Goal: Task Accomplishment & Management: Complete application form

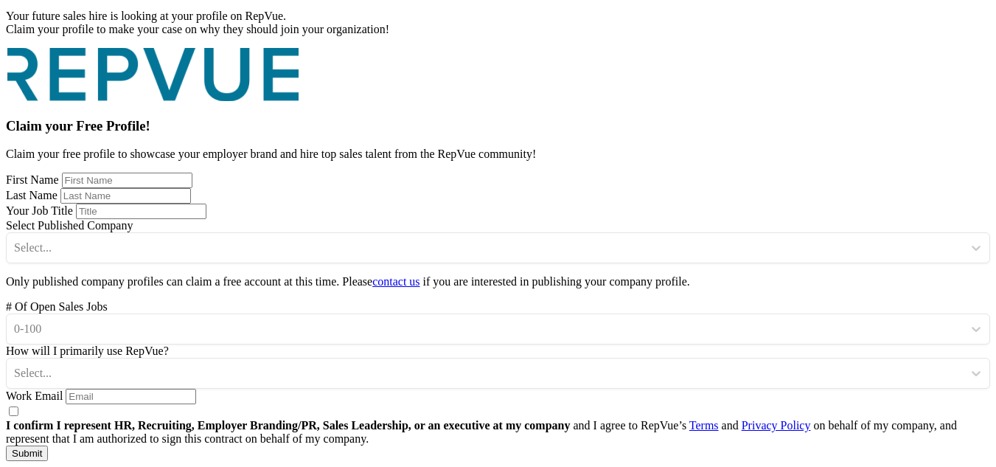
scroll to position [221, 0]
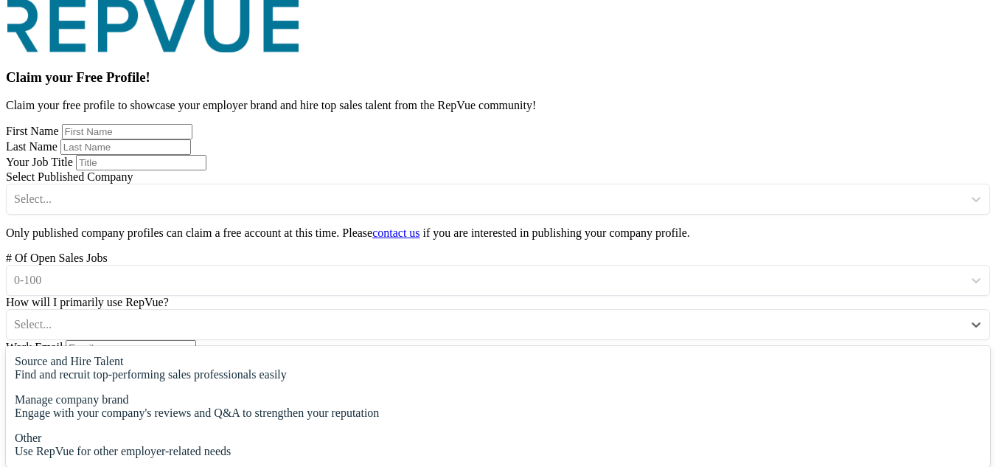
click at [712, 316] on div at bounding box center [485, 324] width 942 height 16
click at [231, 431] on div "Other" at bounding box center [123, 437] width 216 height 13
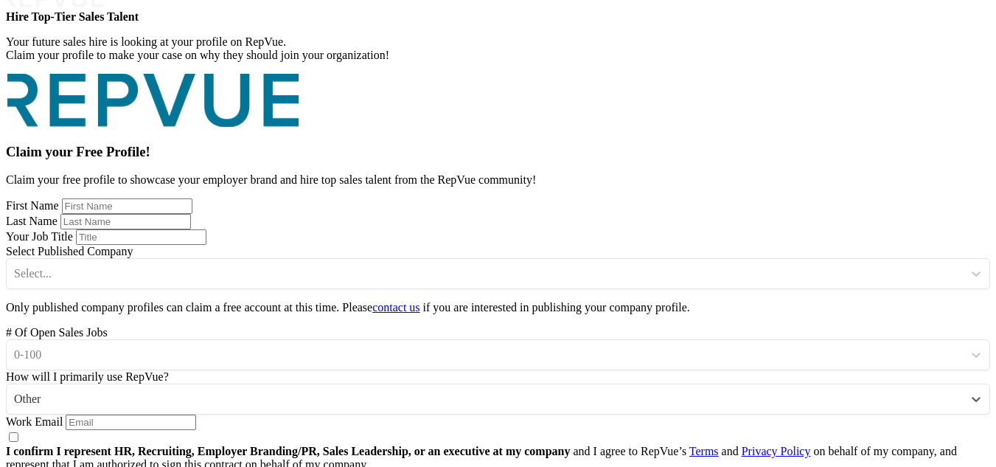
scroll to position [0, 0]
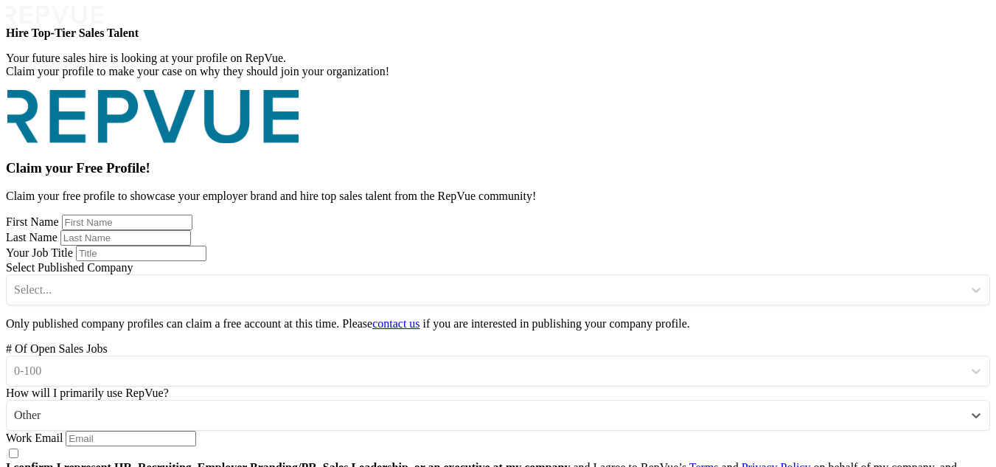
click at [193, 215] on input "text" at bounding box center [127, 222] width 131 height 15
type input "[PERSON_NAME]"
type input "Araba"
type input "SDR"
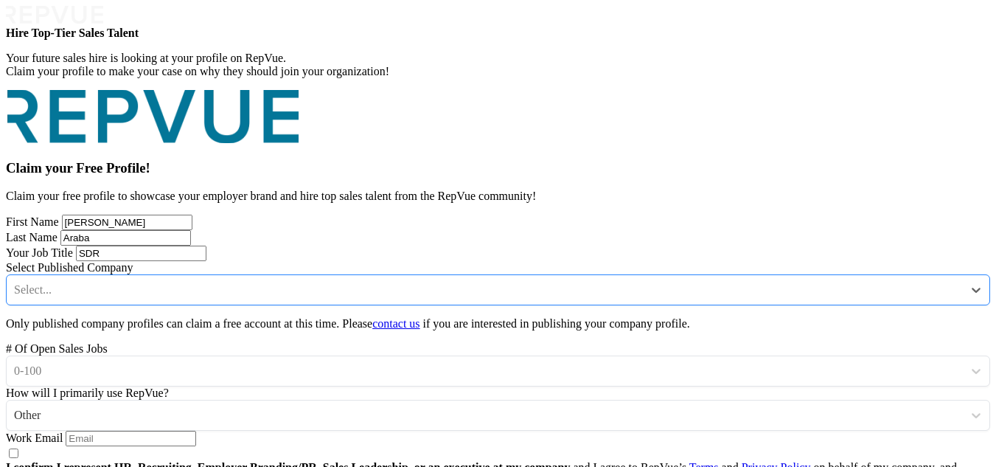
click at [695, 292] on div at bounding box center [485, 290] width 942 height 16
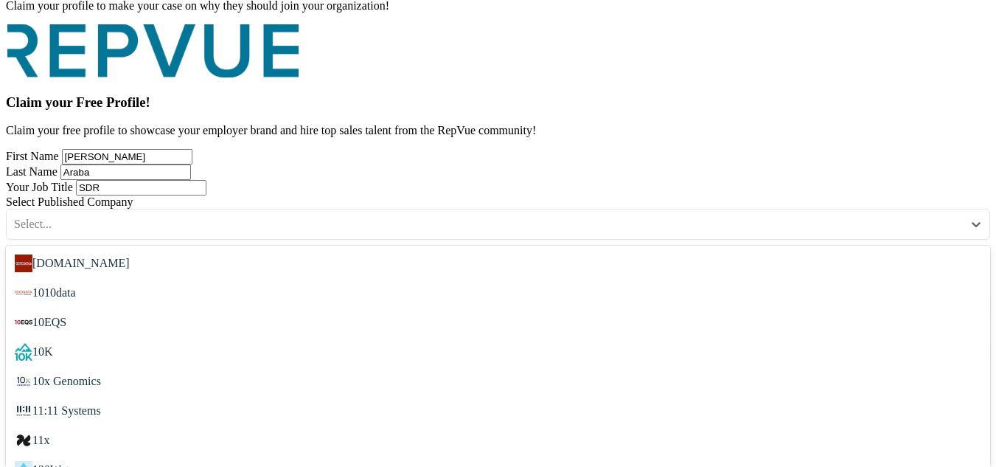
click at [638, 258] on div "[DOMAIN_NAME]" at bounding box center [498, 264] width 985 height 30
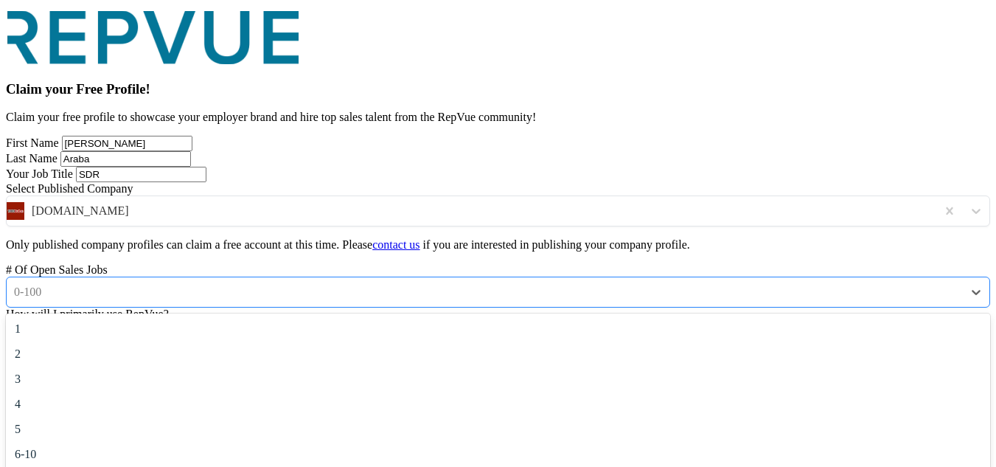
click at [590, 300] on div at bounding box center [485, 292] width 942 height 16
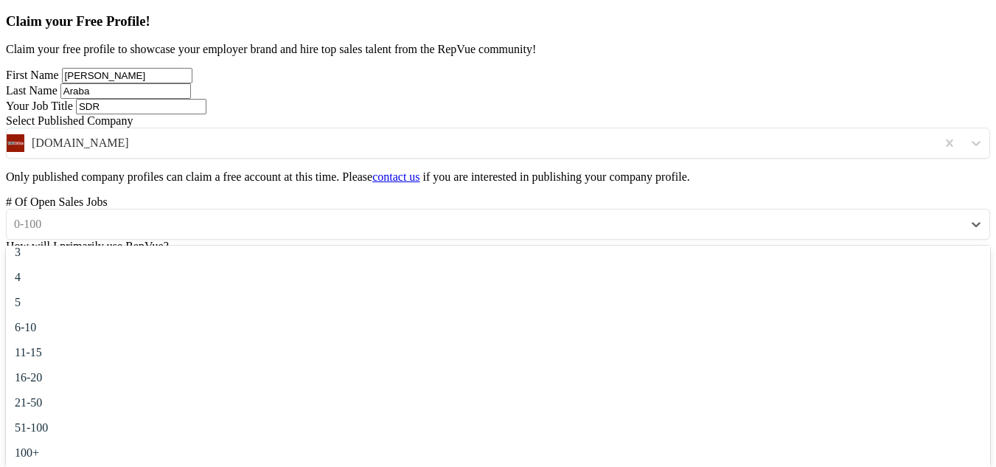
scroll to position [139, 0]
click at [595, 389] on div "51-100" at bounding box center [498, 401] width 985 height 25
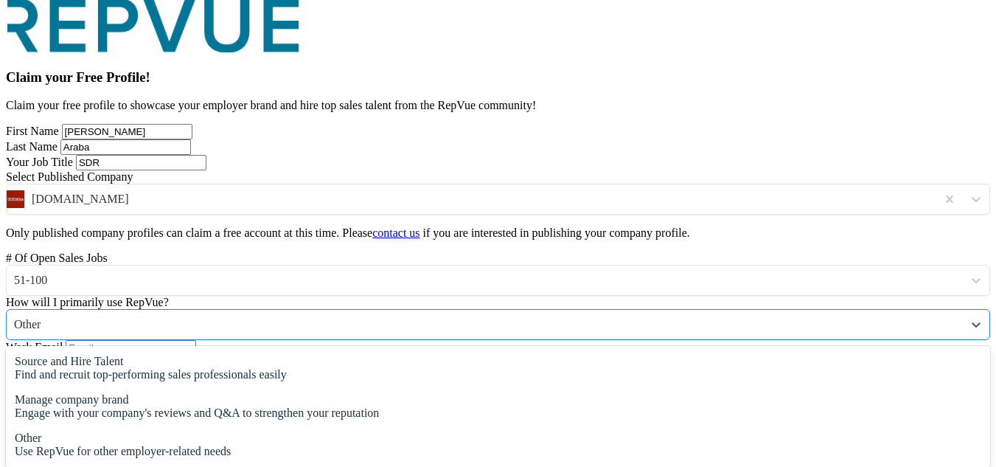
click at [627, 316] on div at bounding box center [485, 324] width 942 height 16
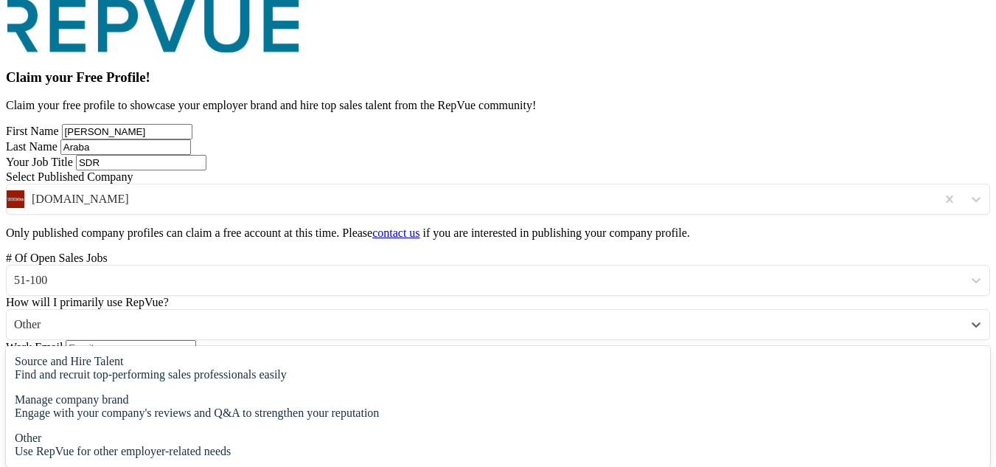
click at [231, 431] on div "Other" at bounding box center [123, 437] width 216 height 13
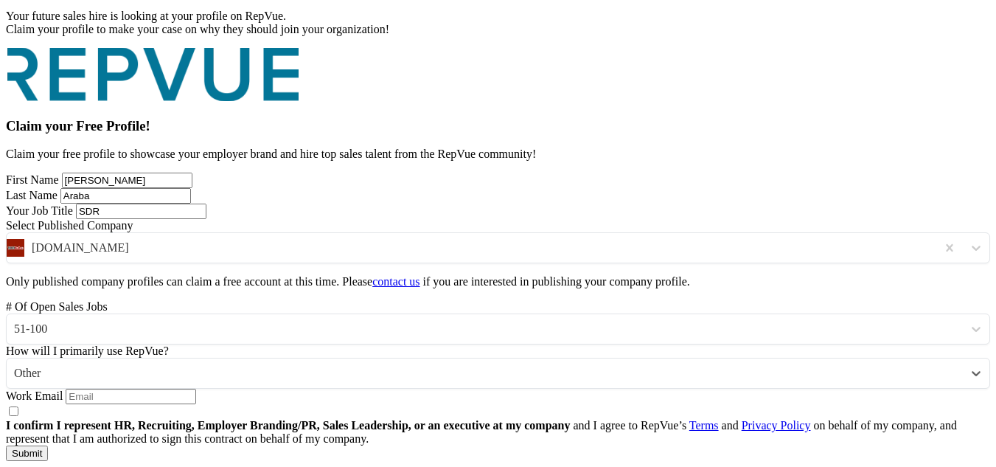
click at [196, 389] on input "email" at bounding box center [131, 396] width 131 height 15
type input "[EMAIL_ADDRESS][DOMAIN_NAME]"
click at [570, 419] on strong "I confirm I represent HR, Recruiting, Employer Branding/PR, Sales Leadership, o…" at bounding box center [288, 425] width 564 height 13
click at [18, 406] on input "I confirm I represent HR, Recruiting, Employer Branding/PR, Sales Leadership, o…" at bounding box center [14, 411] width 10 height 10
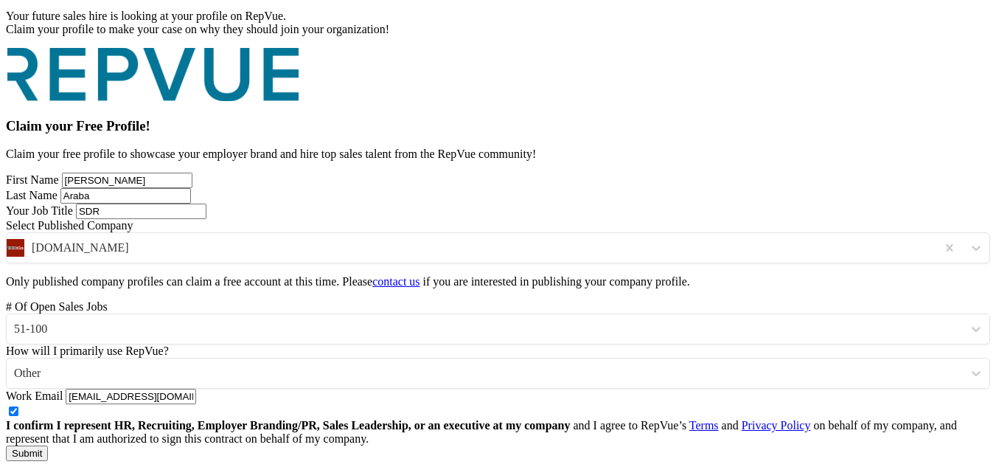
checkbox input "true"
click at [48, 446] on button "Submit" at bounding box center [27, 453] width 42 height 15
click at [196, 389] on input "[EMAIL_ADDRESS][DOMAIN_NAME]" at bounding box center [131, 396] width 131 height 15
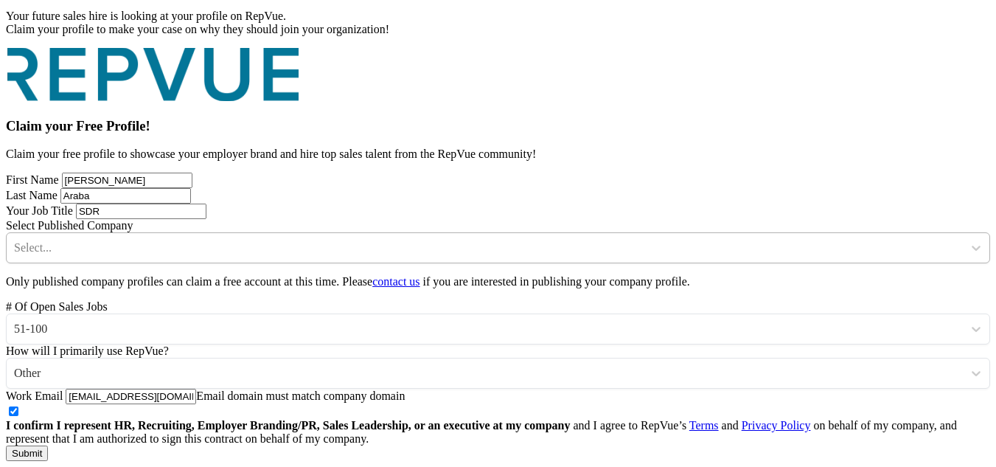
click at [48, 446] on button "Submit" at bounding box center [27, 453] width 42 height 15
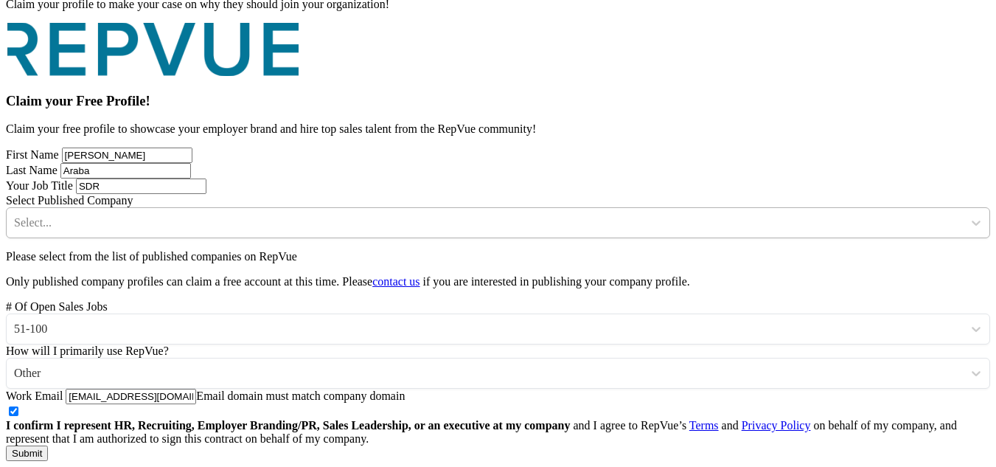
scroll to position [157, 0]
click at [806, 194] on div "Select Published Company Select... Please select from the list of published com…" at bounding box center [498, 228] width 985 height 69
click at [795, 215] on div at bounding box center [485, 223] width 942 height 16
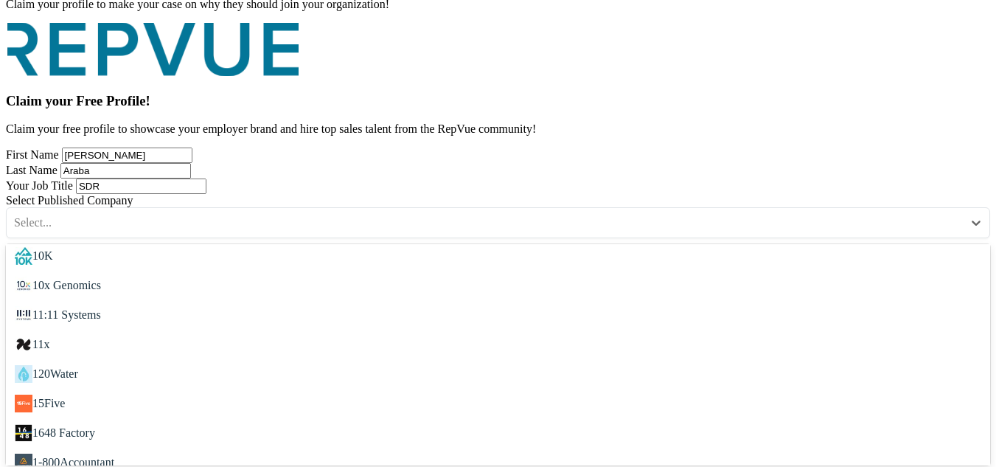
scroll to position [148, 0]
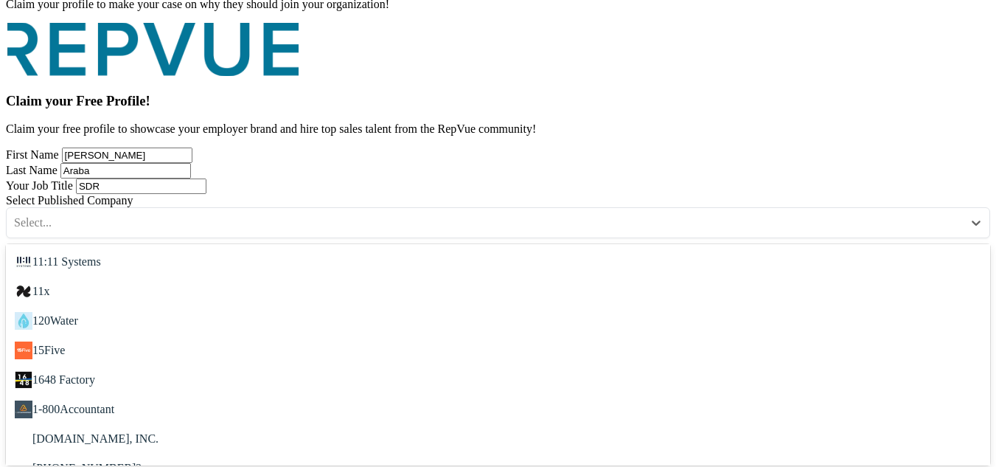
click at [656, 277] on div "11x" at bounding box center [498, 292] width 985 height 30
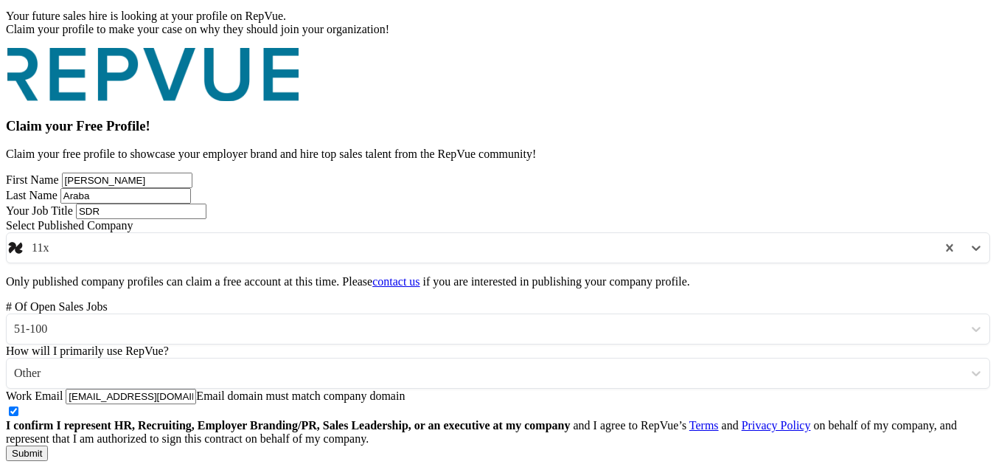
scroll to position [302, 0]
click at [48, 446] on button "Submit" at bounding box center [27, 453] width 42 height 15
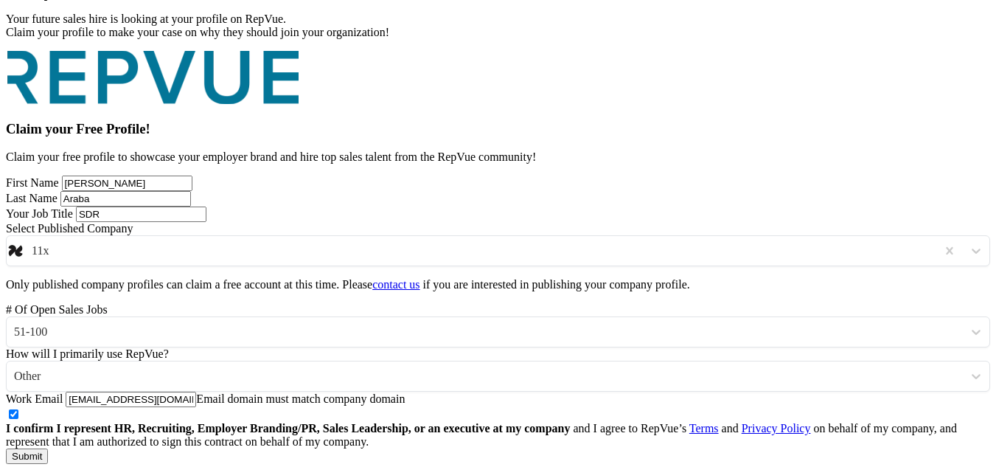
scroll to position [0, 0]
